Goal: Task Accomplishment & Management: Manage account settings

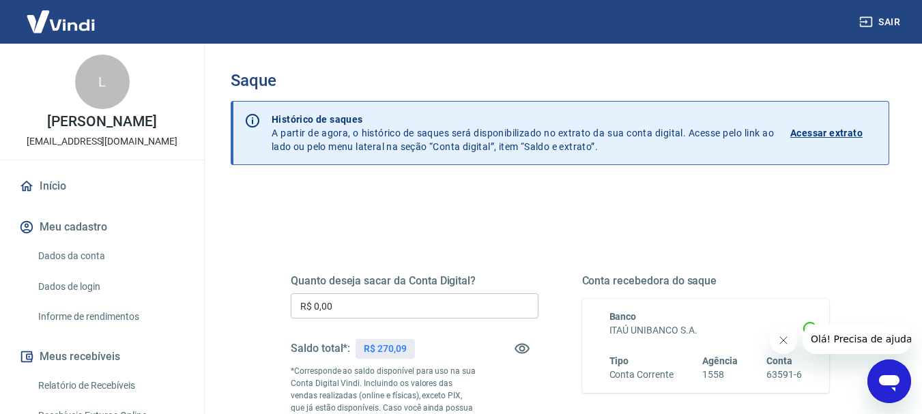
click at [359, 313] on input "R$ 0,00" at bounding box center [415, 306] width 248 height 25
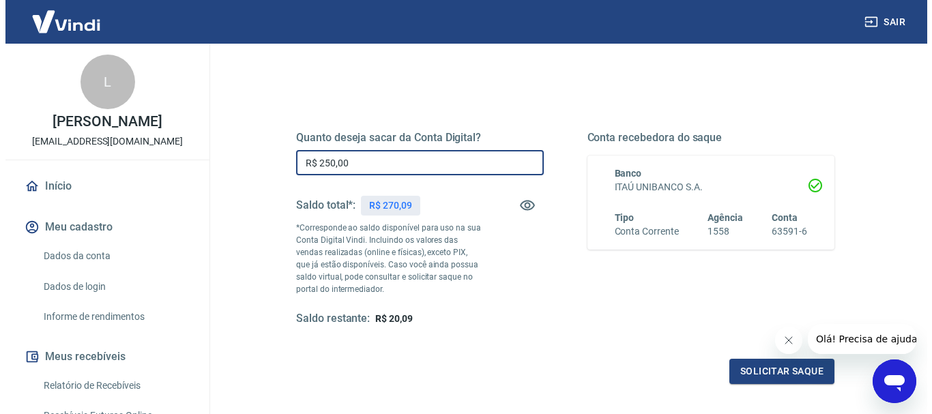
scroll to position [205, 0]
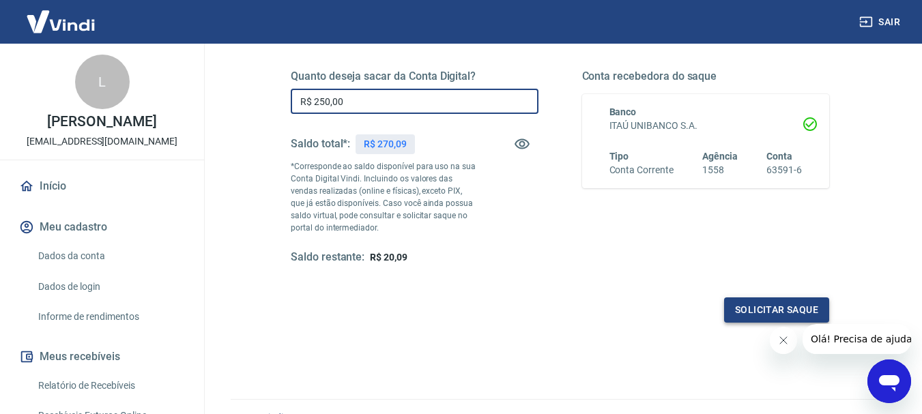
type input "R$ 250,00"
click at [783, 303] on button "Solicitar saque" at bounding box center [776, 310] width 105 height 25
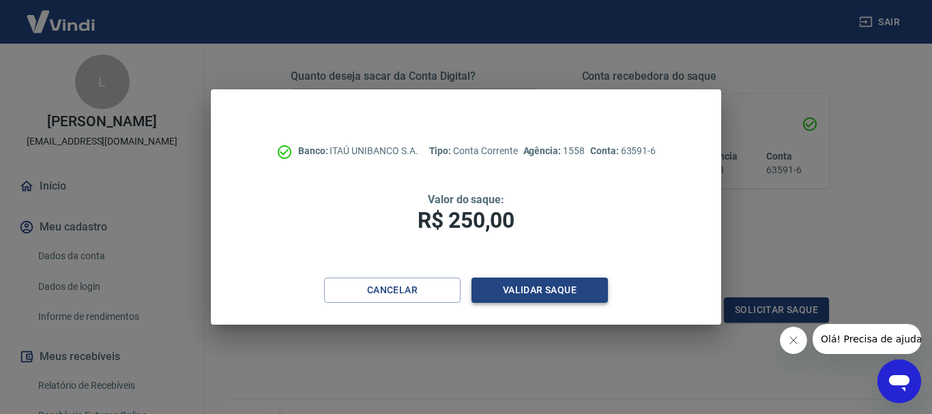
click at [542, 290] on button "Validar saque" at bounding box center [540, 290] width 137 height 25
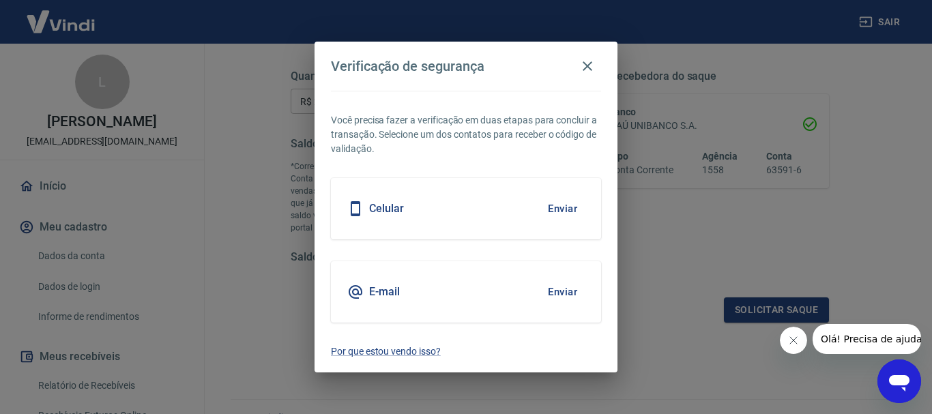
click at [494, 211] on div "Celular Enviar" at bounding box center [466, 208] width 270 height 61
click at [556, 205] on button "Enviar" at bounding box center [563, 209] width 44 height 29
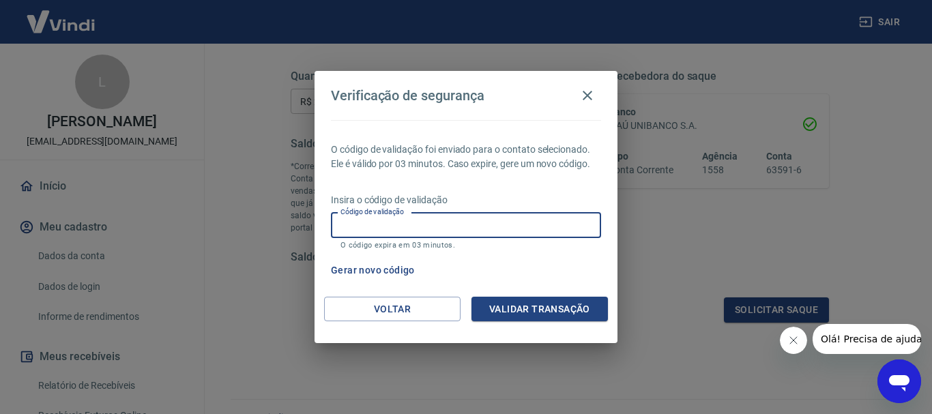
click at [527, 220] on input "Código de validação" at bounding box center [466, 225] width 270 height 25
click at [491, 223] on input "Código de validação" at bounding box center [466, 225] width 270 height 25
type input "641992"
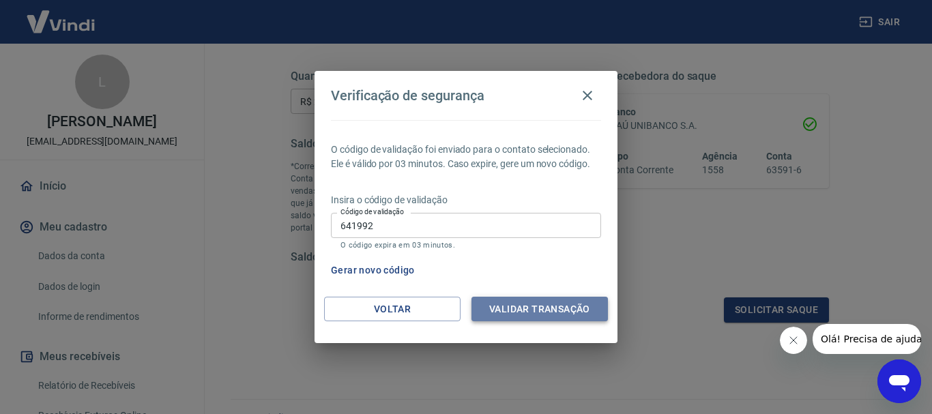
click at [568, 312] on button "Validar transação" at bounding box center [540, 309] width 137 height 25
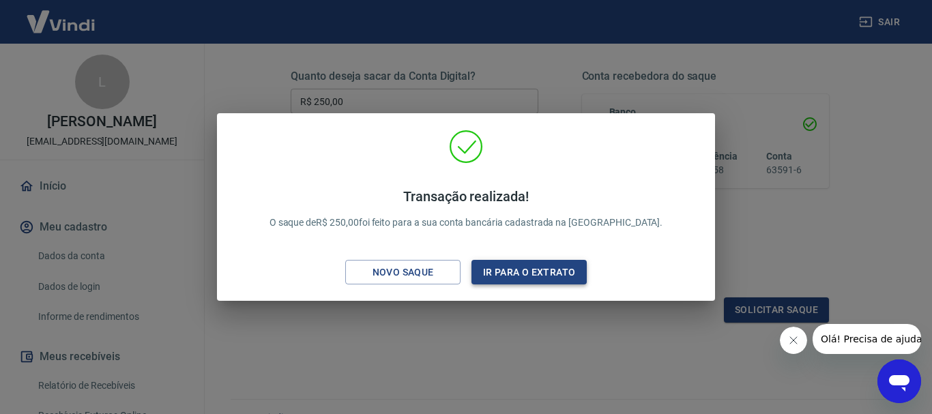
click at [508, 266] on button "Ir para o extrato" at bounding box center [529, 272] width 115 height 25
